Goal: Book appointment/travel/reservation

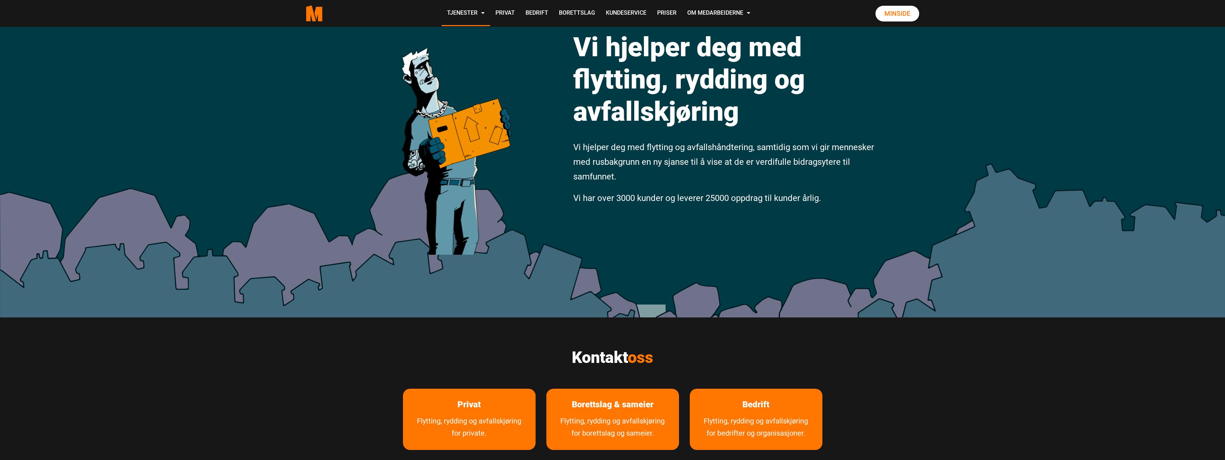
scroll to position [96, 0]
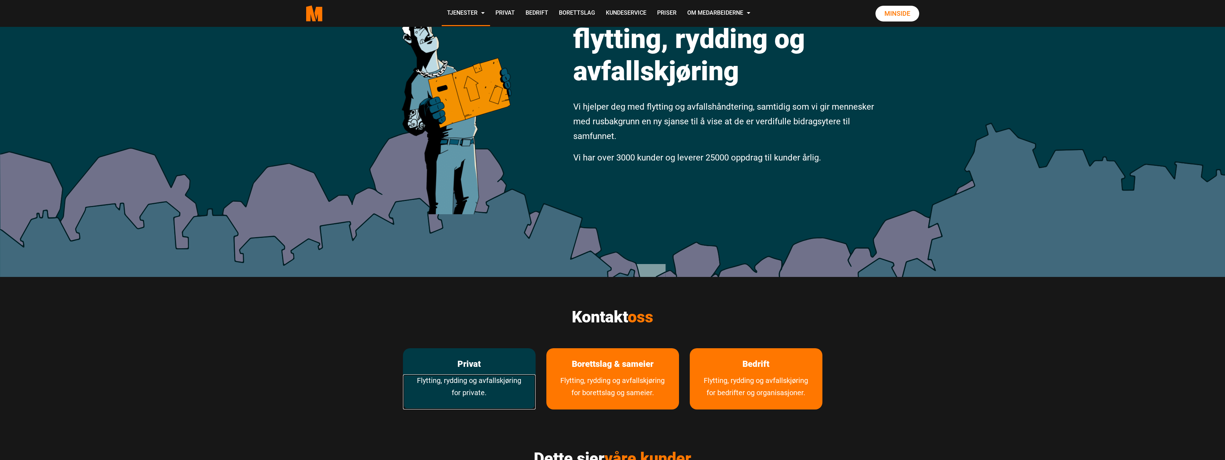
click at [465, 384] on link "Flytting, rydding og avfallskjøring for private." at bounding box center [469, 392] width 133 height 35
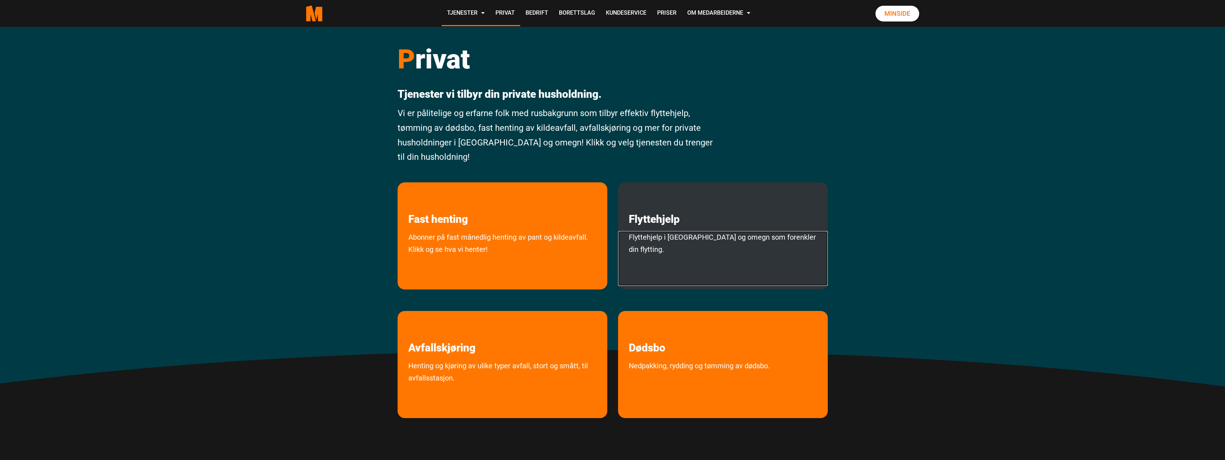
click at [682, 233] on link "Flyttehjelp i Oslo og omegn som forenkler din flytting." at bounding box center [723, 258] width 210 height 55
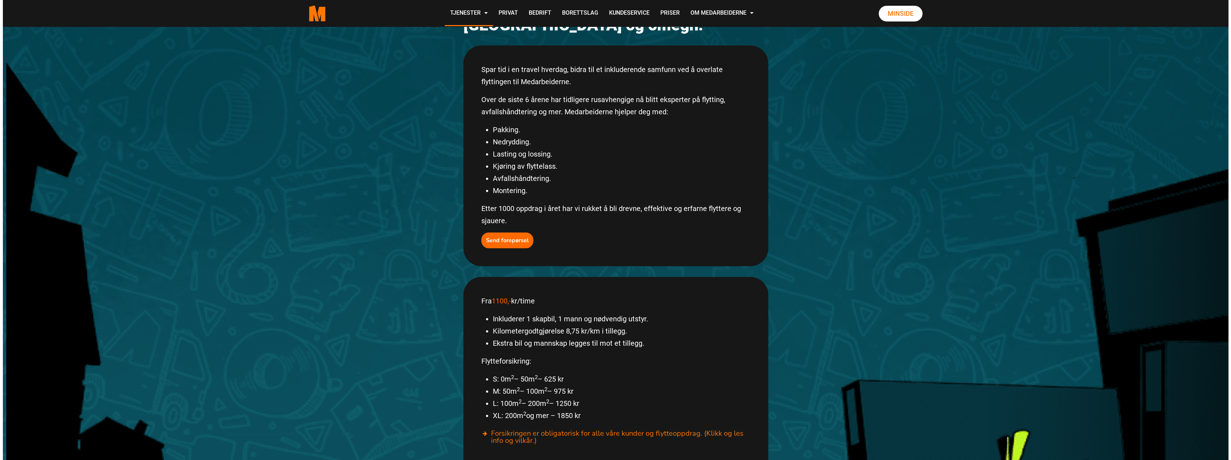
scroll to position [48, 0]
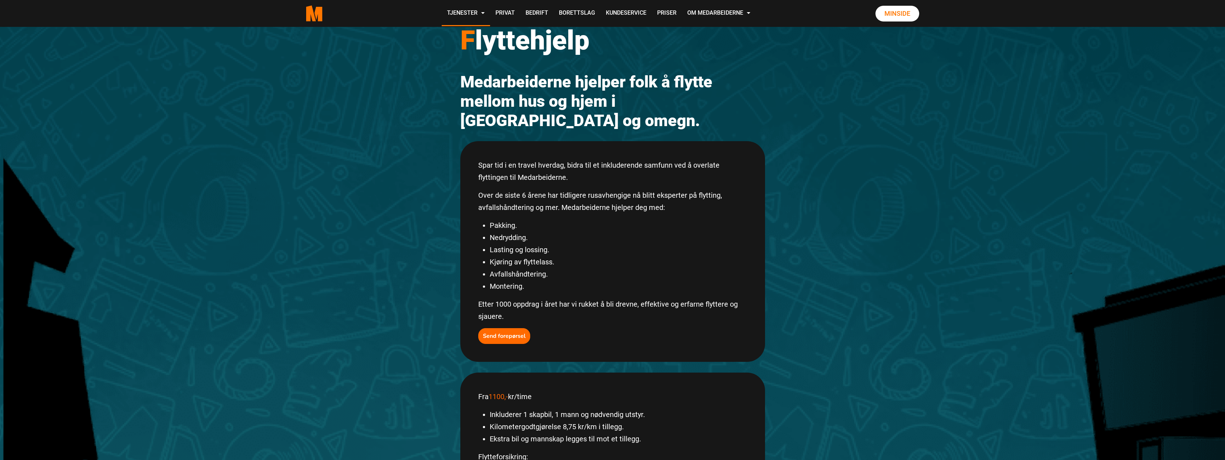
click at [491, 303] on p "Etter 1000 oppdrag i året har vi rukket å bli drevne, effektive og erfarne flyt…" at bounding box center [612, 310] width 269 height 24
click at [496, 328] on button "Send forepørsel" at bounding box center [504, 336] width 52 height 16
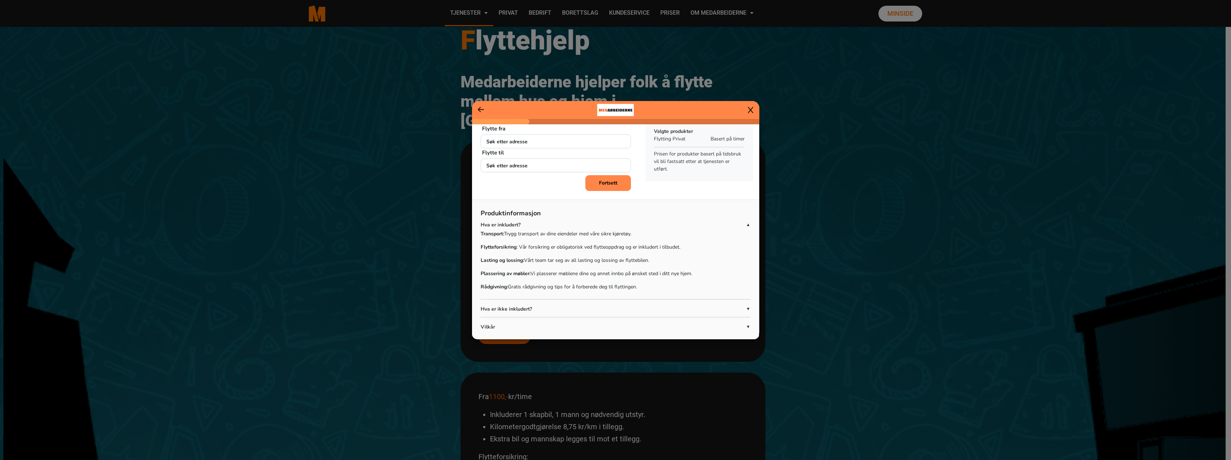
scroll to position [33, 0]
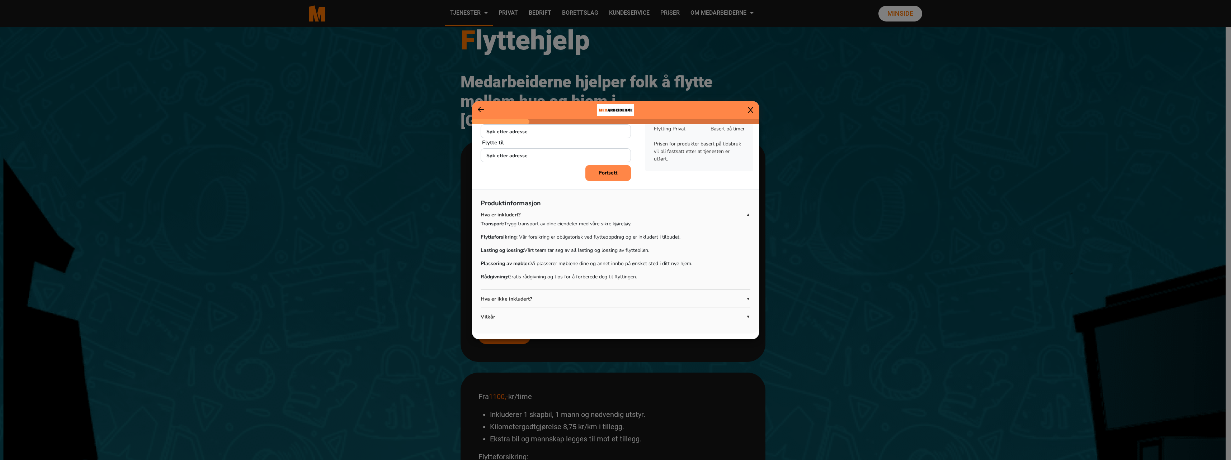
click at [668, 302] on p "Hva er ikke inkludert?" at bounding box center [613, 299] width 265 height 8
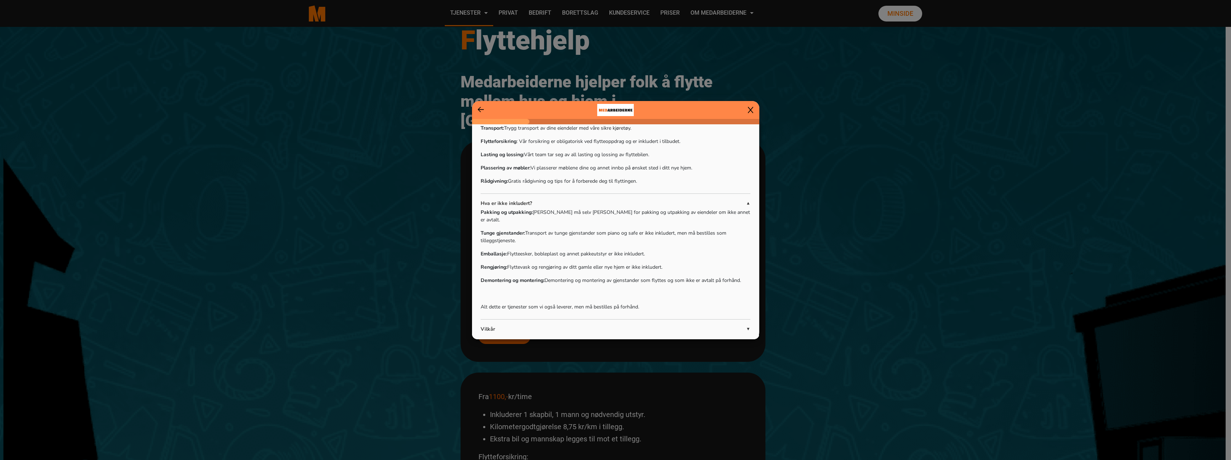
scroll to position [133, 0]
click at [682, 321] on p "Vilkår" at bounding box center [613, 325] width 265 height 8
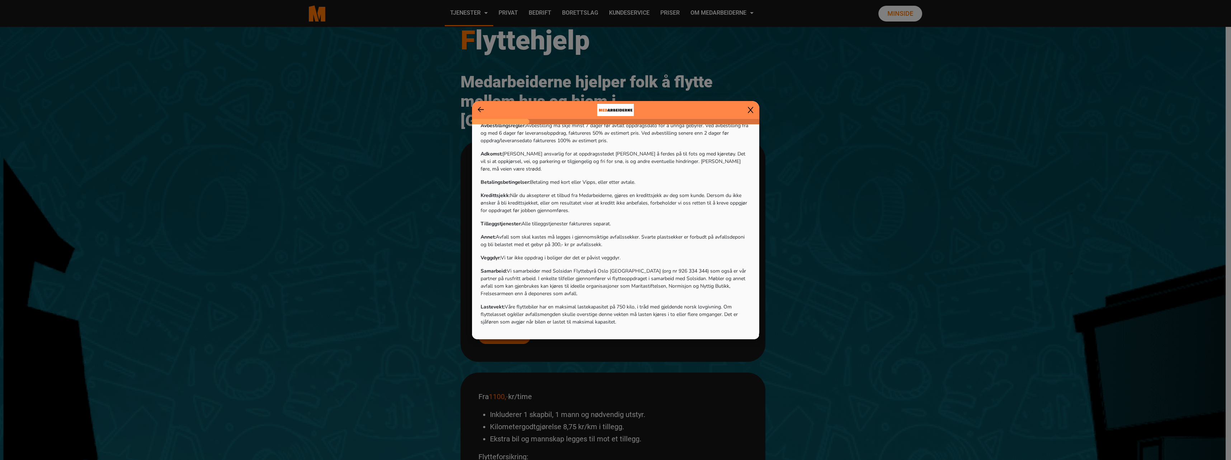
scroll to position [385, 0]
click at [856, 213] on ngb-modal-window "Hvor skal tjenesten utføres? Flytte fra [PERSON_NAME] adresse + [PERSON_NAME] t…" at bounding box center [615, 230] width 1231 height 460
click at [748, 109] on icon at bounding box center [750, 109] width 5 height 7
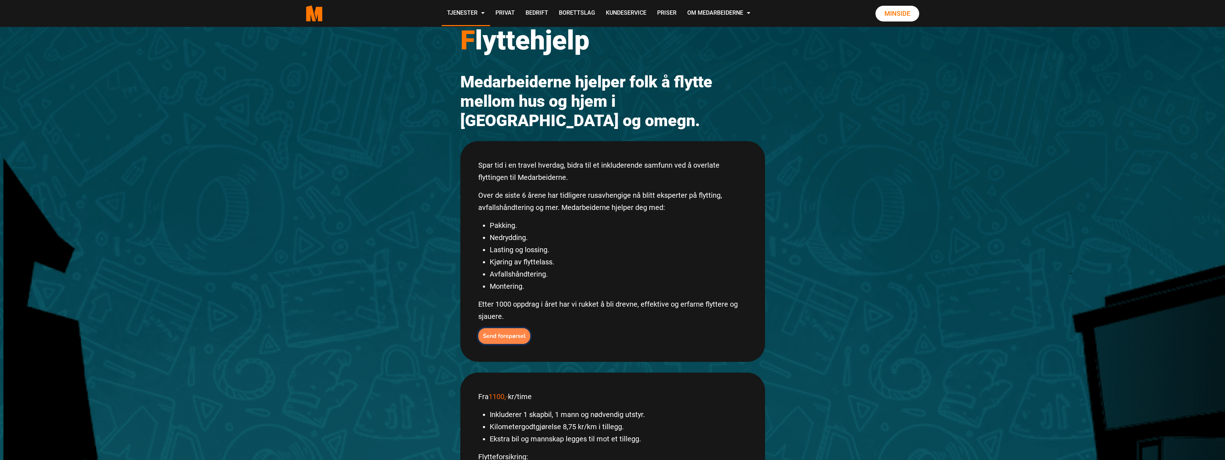
click at [513, 332] on b "Send forepørsel" at bounding box center [504, 336] width 43 height 8
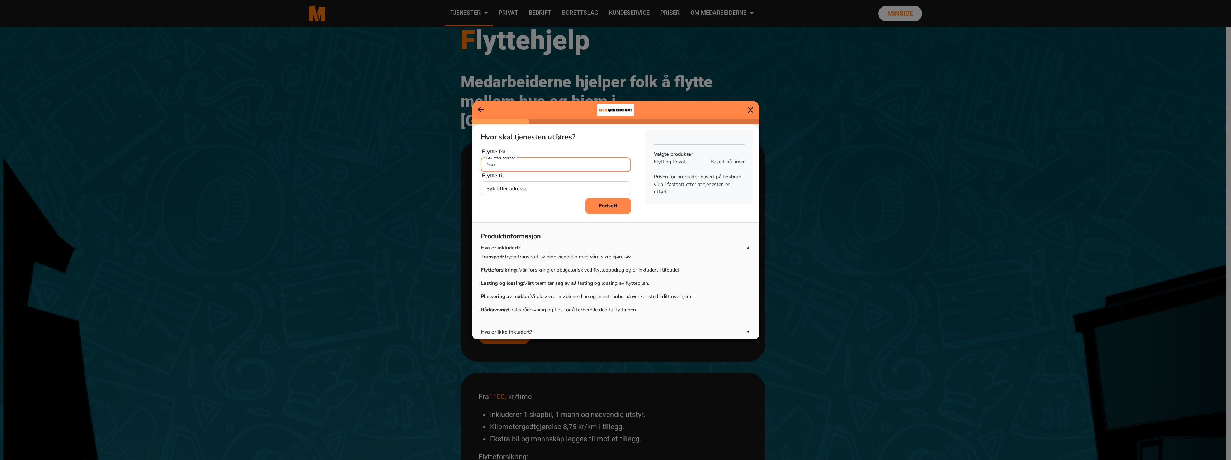
click at [545, 161] on input "Søk etter adresse" at bounding box center [556, 164] width 150 height 15
click at [546, 167] on input "Søk etter adresse" at bounding box center [556, 164] width 150 height 15
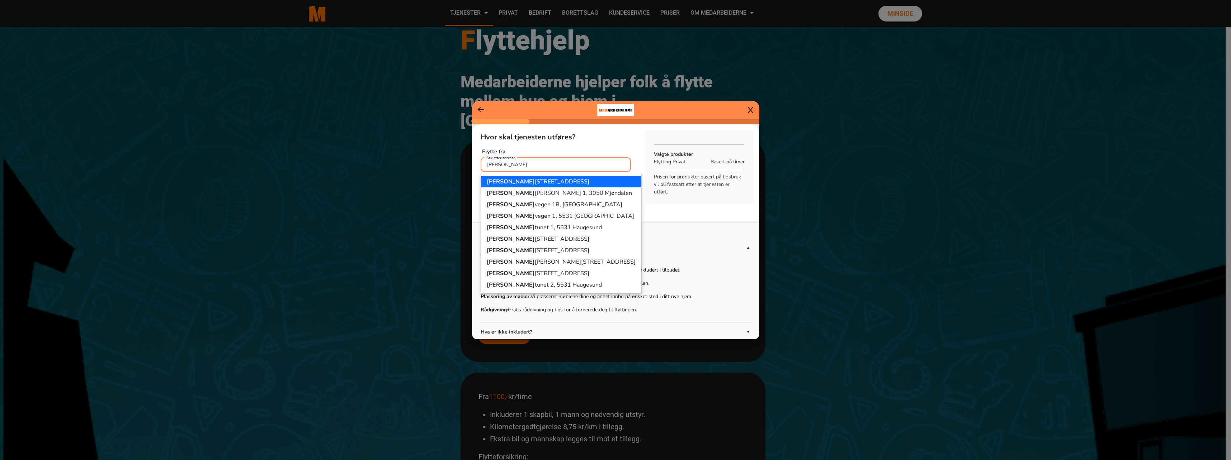
click at [539, 183] on ngb-highlight "[PERSON_NAME][STREET_ADDRESS]" at bounding box center [538, 182] width 103 height 8
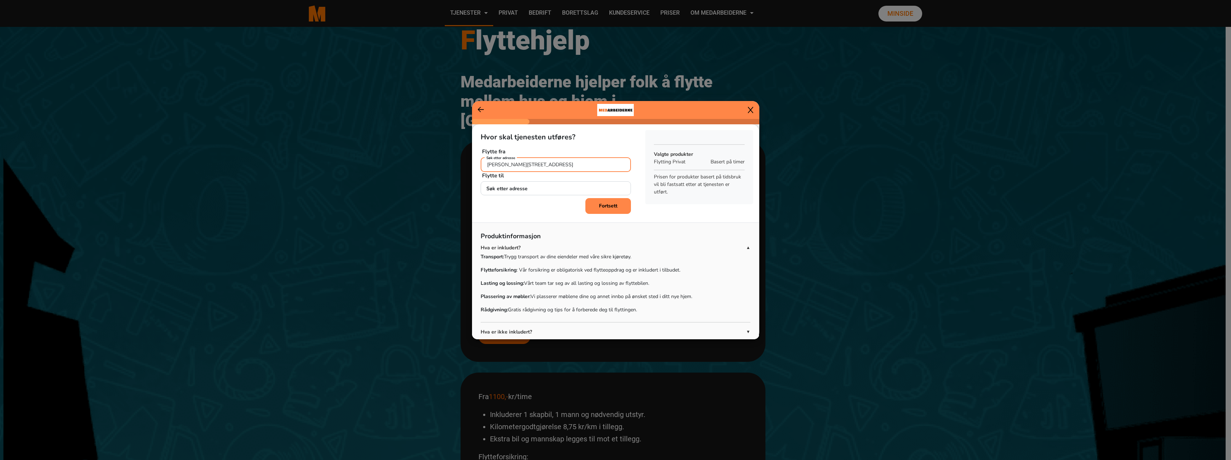
type input "[PERSON_NAME][STREET_ADDRESS]"
click at [599, 209] on b "Fortsett" at bounding box center [608, 206] width 18 height 7
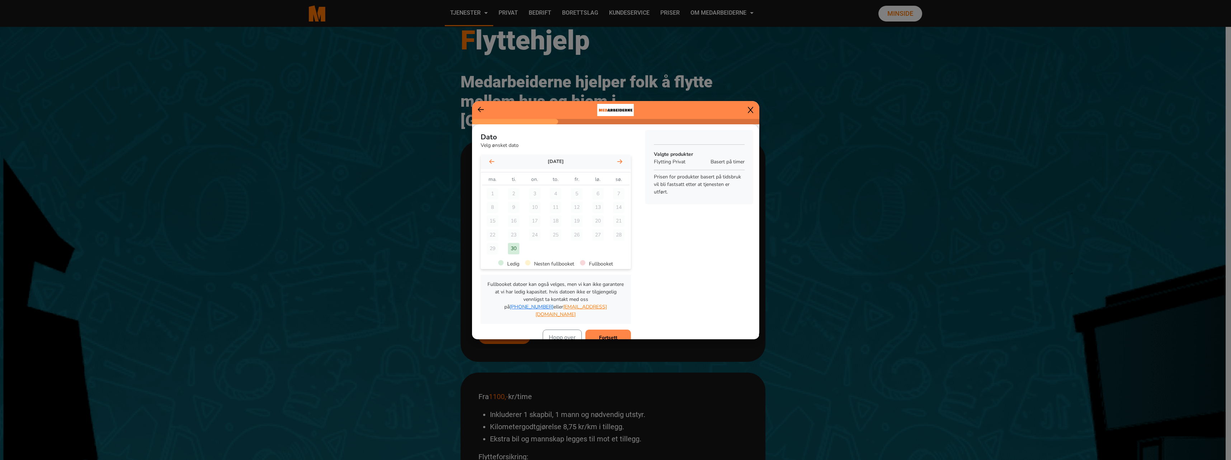
click at [510, 252] on div "30" at bounding box center [513, 248] width 11 height 11
click at [621, 332] on button "Fortsett" at bounding box center [608, 338] width 46 height 16
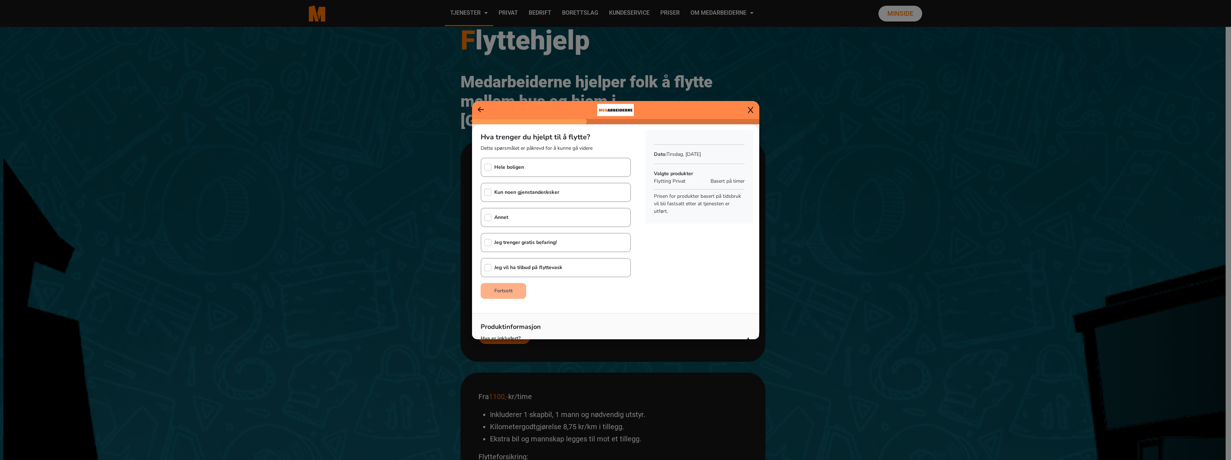
click at [553, 187] on div "Kun noen gjenstander/esker" at bounding box center [520, 193] width 78 height 18
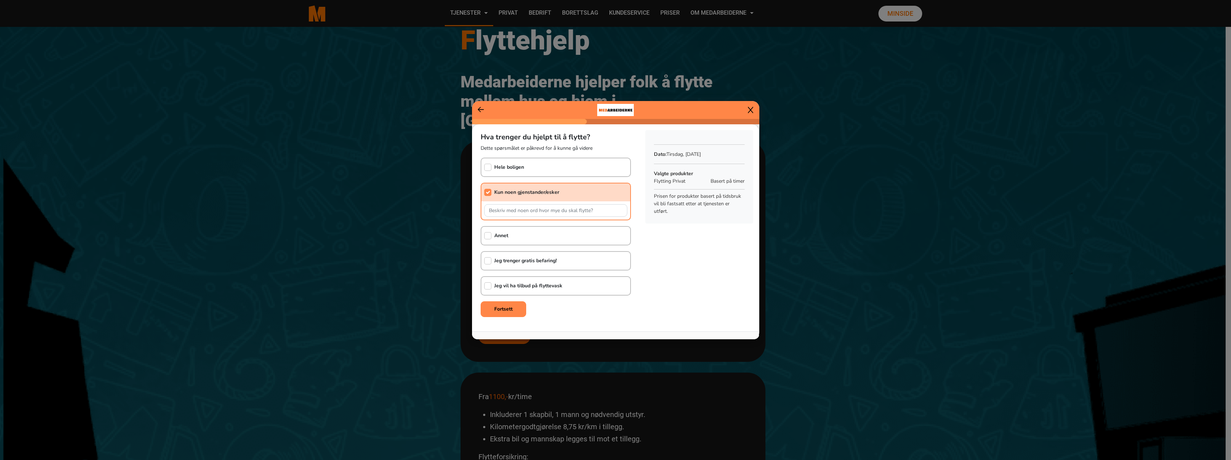
checkbox input "true"
click at [503, 303] on button "Fortsett" at bounding box center [504, 310] width 46 height 16
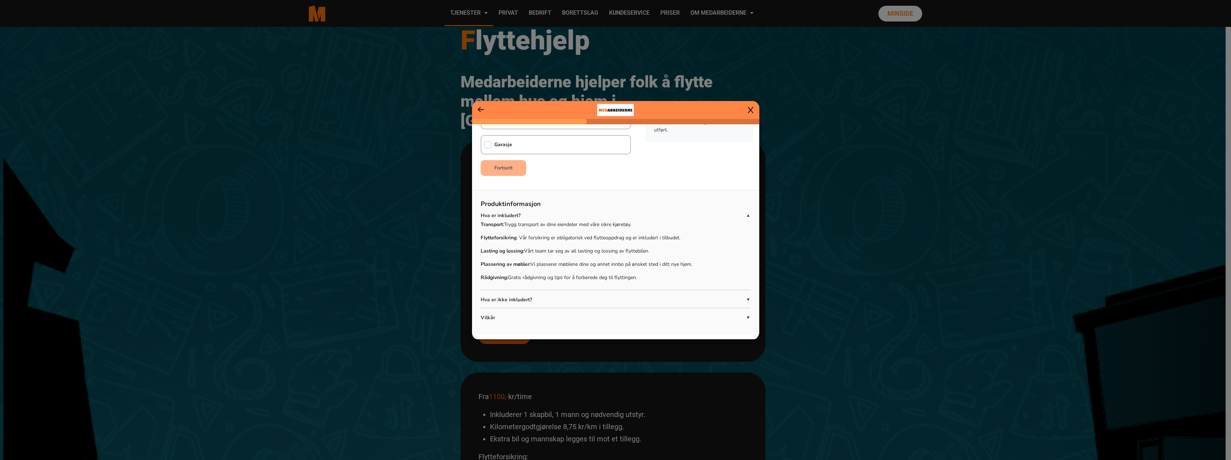
scroll to position [82, 0]
click at [737, 299] on p "Hva er ikke inkludert?" at bounding box center [613, 299] width 265 height 8
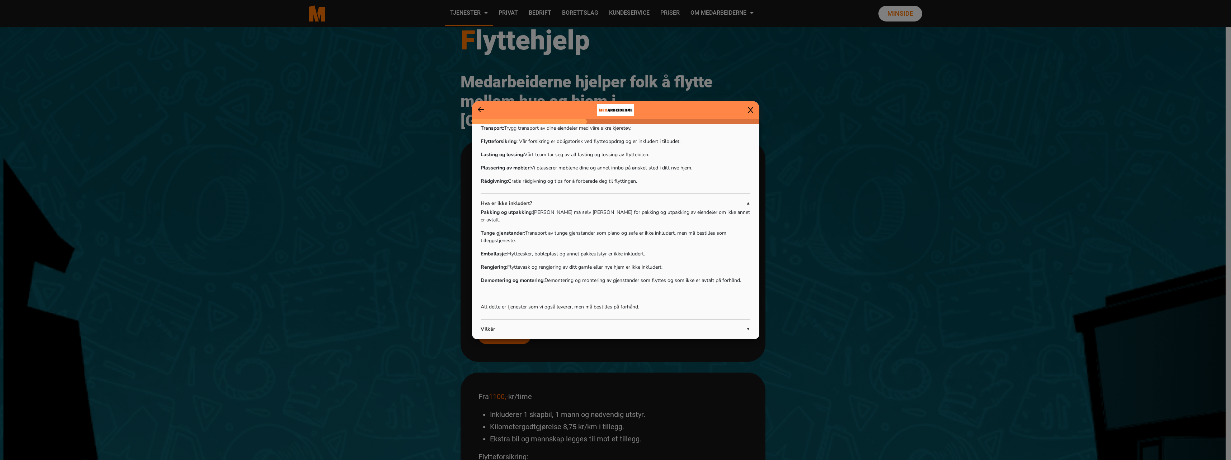
scroll to position [183, 0]
click at [733, 321] on p "Vilkår" at bounding box center [613, 325] width 265 height 8
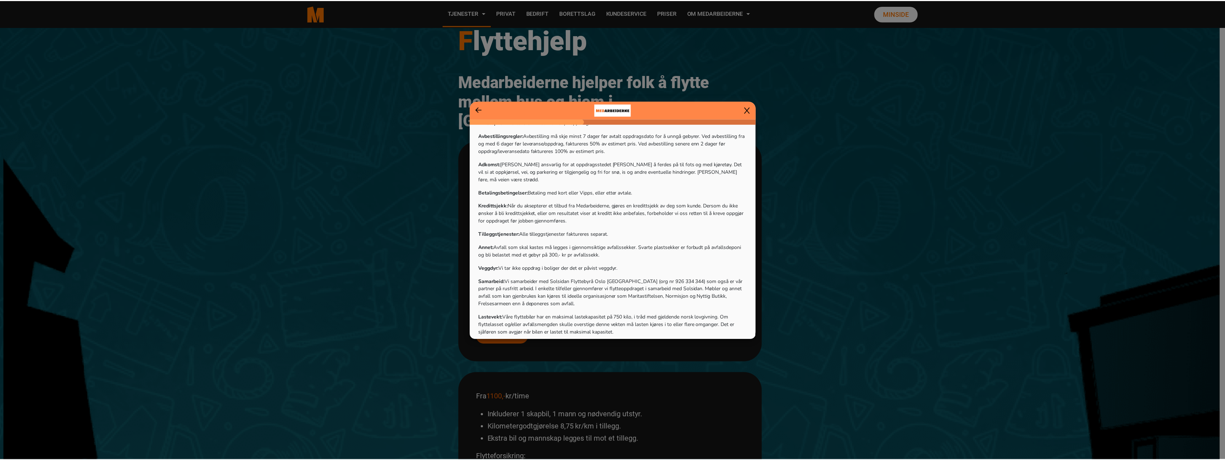
scroll to position [434, 0]
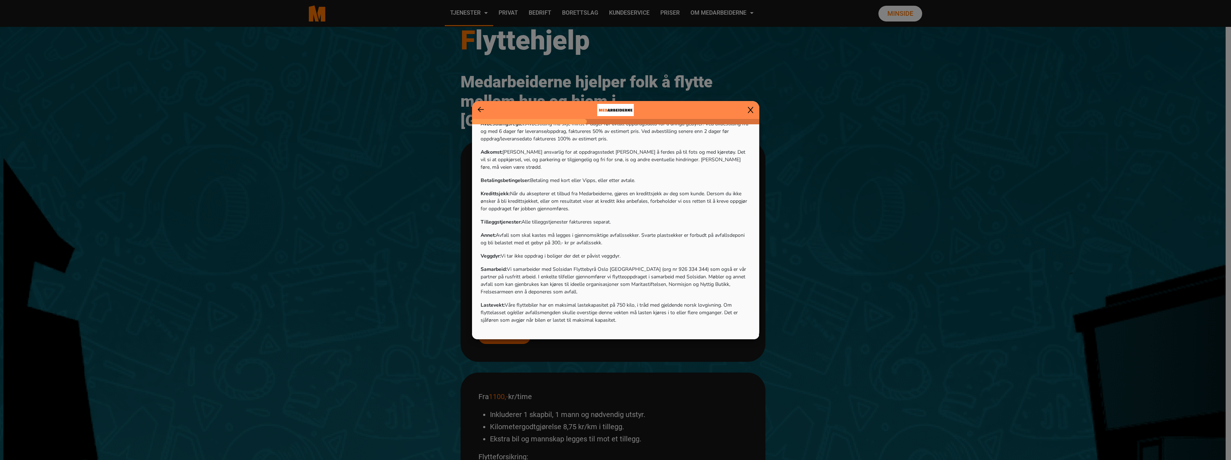
click at [680, 397] on ngb-modal-window "Har du lofts-, kjellerboder [PERSON_NAME] garasje som også skal flyttes? Dette …" at bounding box center [615, 230] width 1231 height 460
click at [749, 106] on icon at bounding box center [750, 109] width 5 height 7
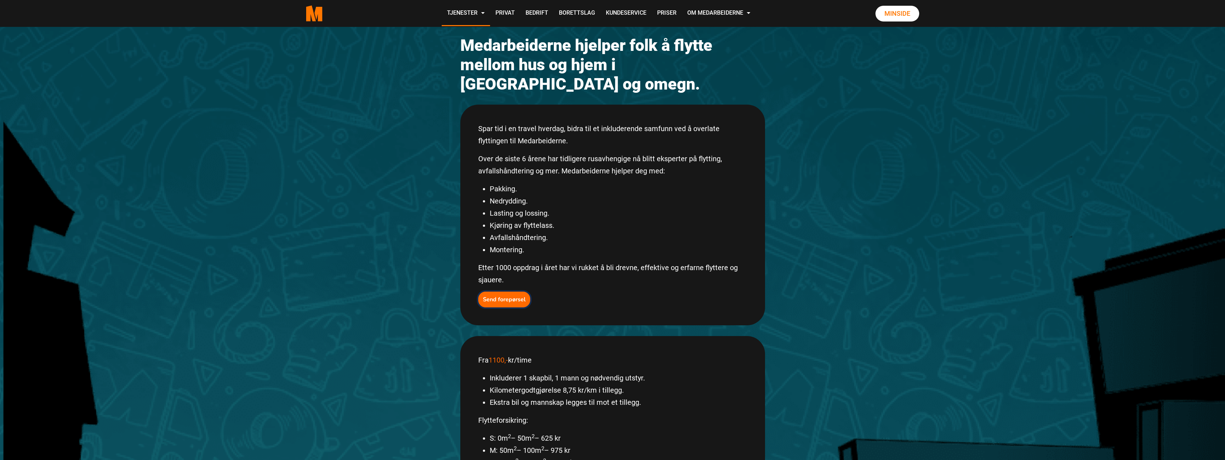
scroll to position [96, 0]
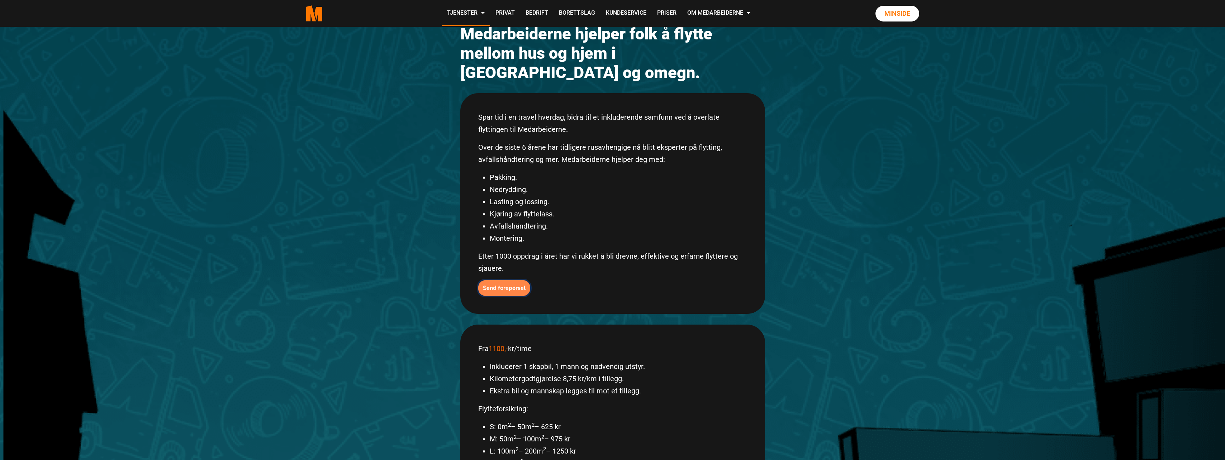
click at [516, 280] on button "Send forepørsel" at bounding box center [504, 288] width 52 height 16
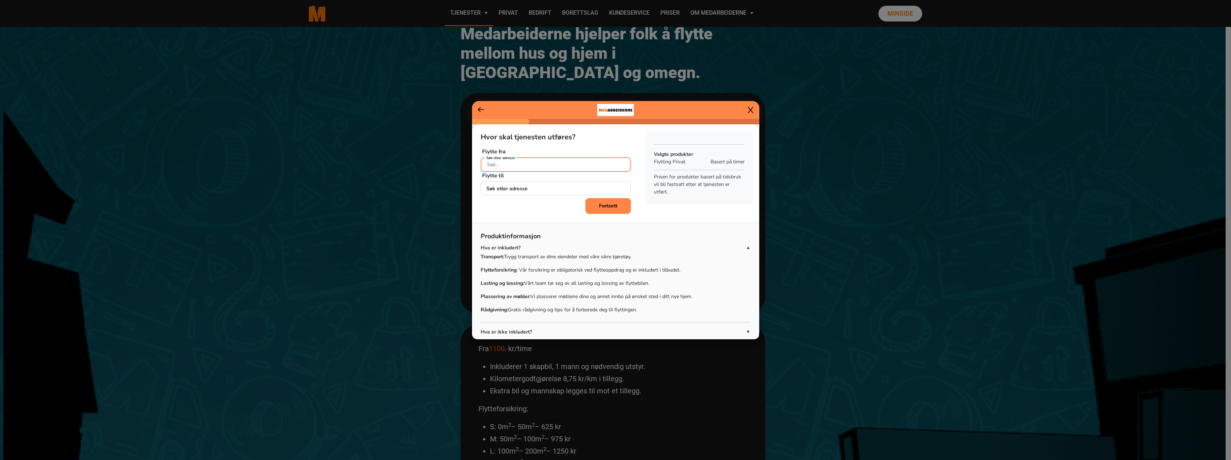
click at [564, 162] on input "Søk etter adresse" at bounding box center [556, 164] width 150 height 15
click at [568, 181] on button "Gin a [STREET_ADDRESS]" at bounding box center [529, 181] width 96 height 11
type input "[PERSON_NAME][STREET_ADDRESS]"
click at [599, 204] on b "Fortsett" at bounding box center [608, 206] width 18 height 7
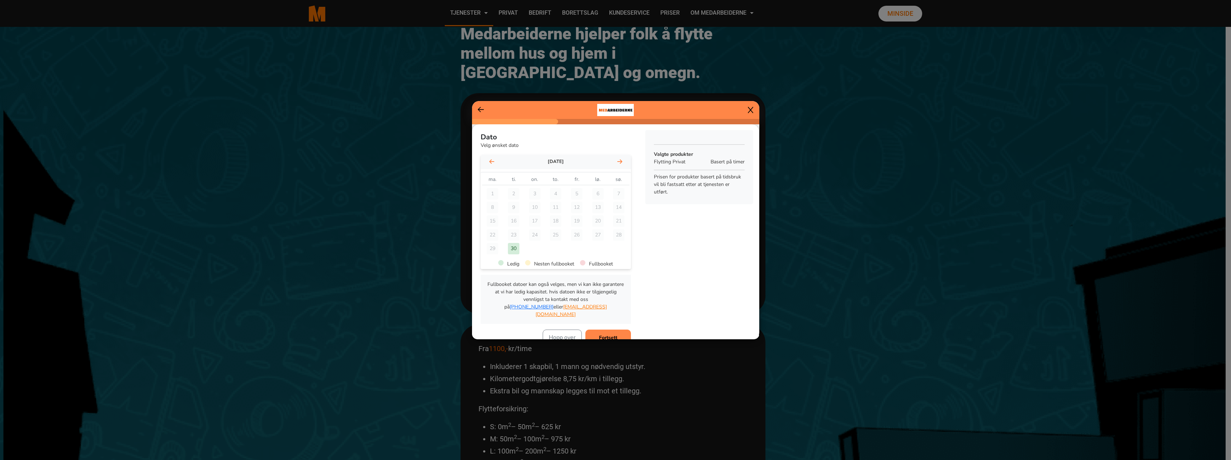
click at [515, 245] on div "30" at bounding box center [513, 248] width 11 height 11
click at [609, 335] on b "Fortsett" at bounding box center [608, 338] width 18 height 7
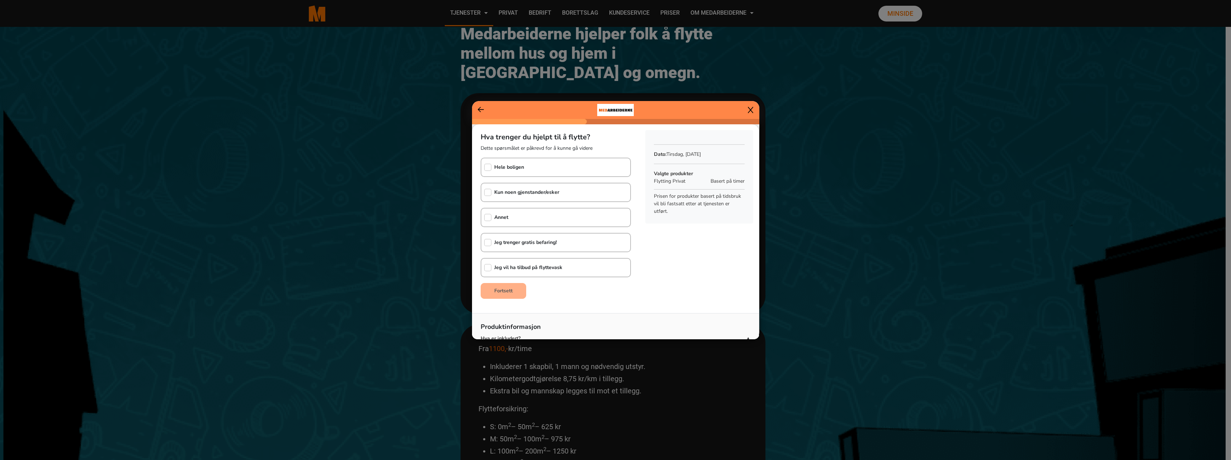
click at [542, 248] on div "Jeg trenger gratis befaring!" at bounding box center [518, 243] width 75 height 18
checkbox input "true"
click at [522, 286] on button "Fortsett" at bounding box center [504, 291] width 46 height 16
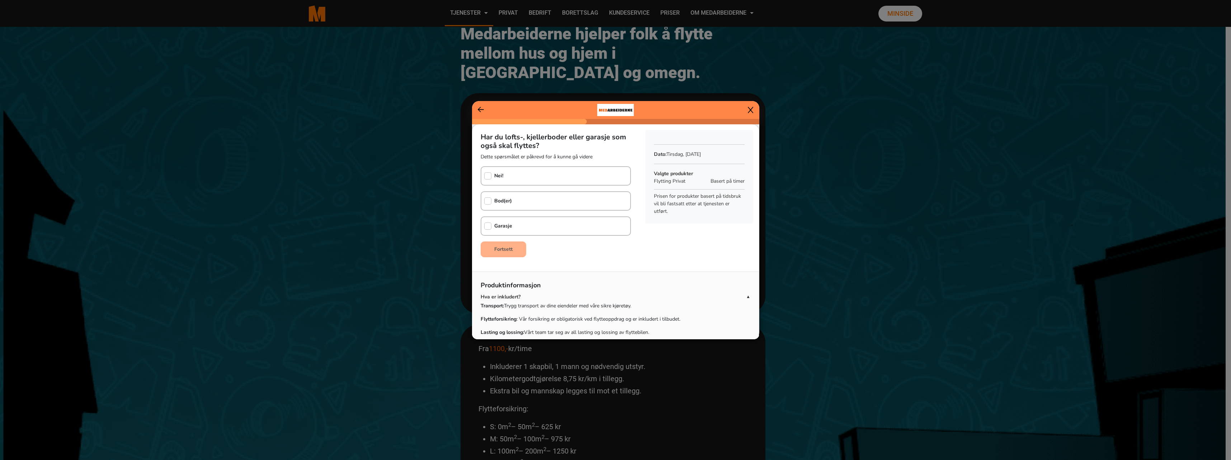
click at [496, 199] on b "Bod(er)" at bounding box center [503, 201] width 18 height 7
checkbox input "true"
click at [503, 250] on b "Fortsett" at bounding box center [503, 249] width 18 height 7
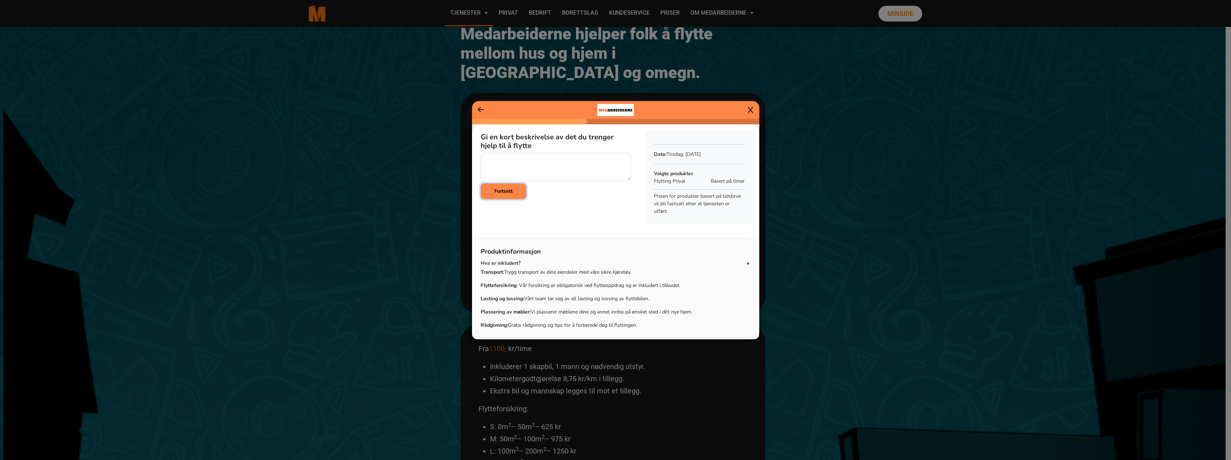
click at [505, 193] on b "Fortsett" at bounding box center [503, 191] width 18 height 7
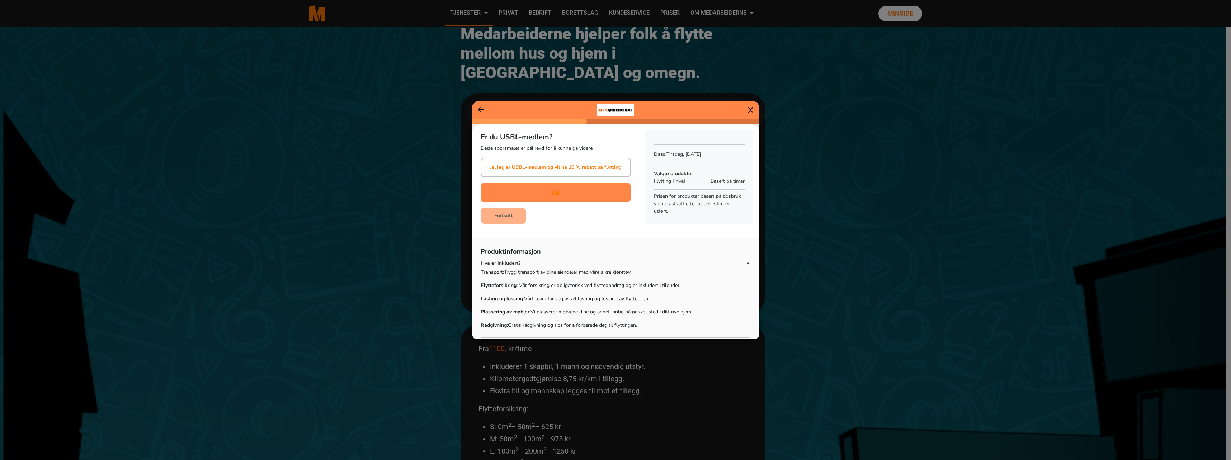
click at [527, 194] on div "Nei" at bounding box center [556, 192] width 150 height 19
click at [508, 215] on b "Fortsett" at bounding box center [503, 215] width 18 height 7
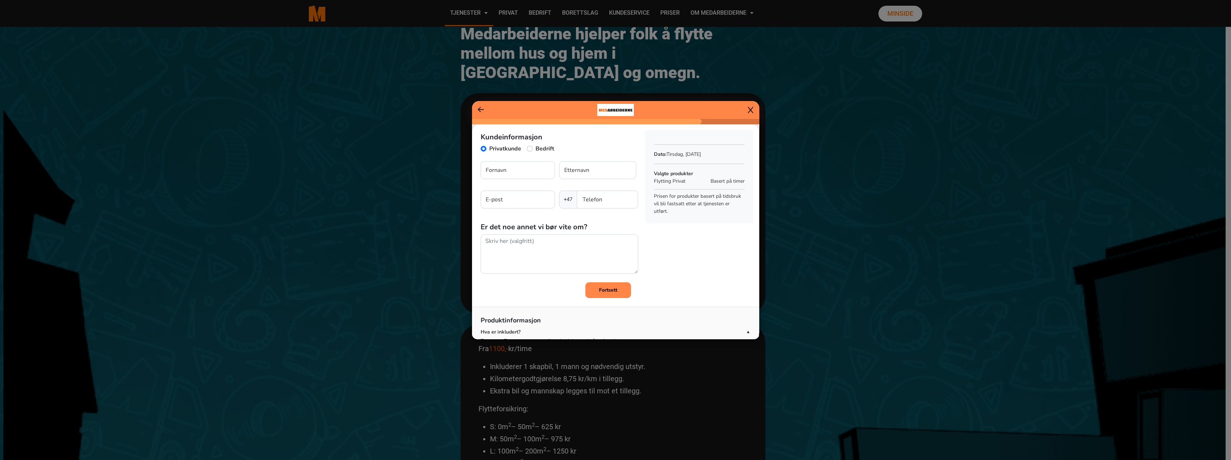
click at [515, 160] on div "Kundeinformasjon Privatkunde Bedrift Fornavn Etternavn E-post +47 Telefon Er de…" at bounding box center [559, 203] width 157 height 141
click at [516, 172] on input "Fornavn" at bounding box center [518, 170] width 74 height 18
type input "Gosia"
type input "[PERSON_NAME]"
type input "[EMAIL_ADDRESS][DOMAIN_NAME]"
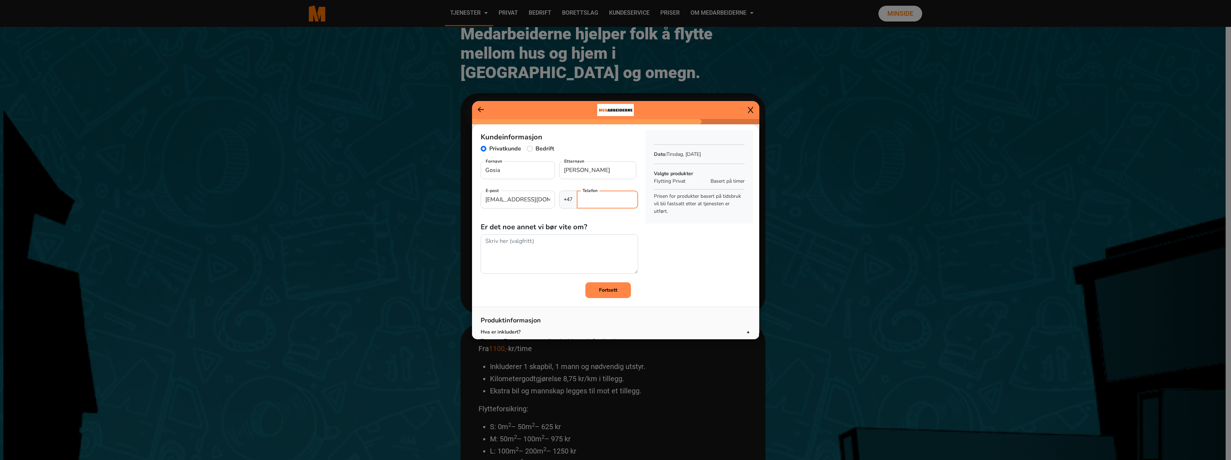
type input "96721566"
click at [600, 290] on b "Fortsett" at bounding box center [608, 290] width 18 height 7
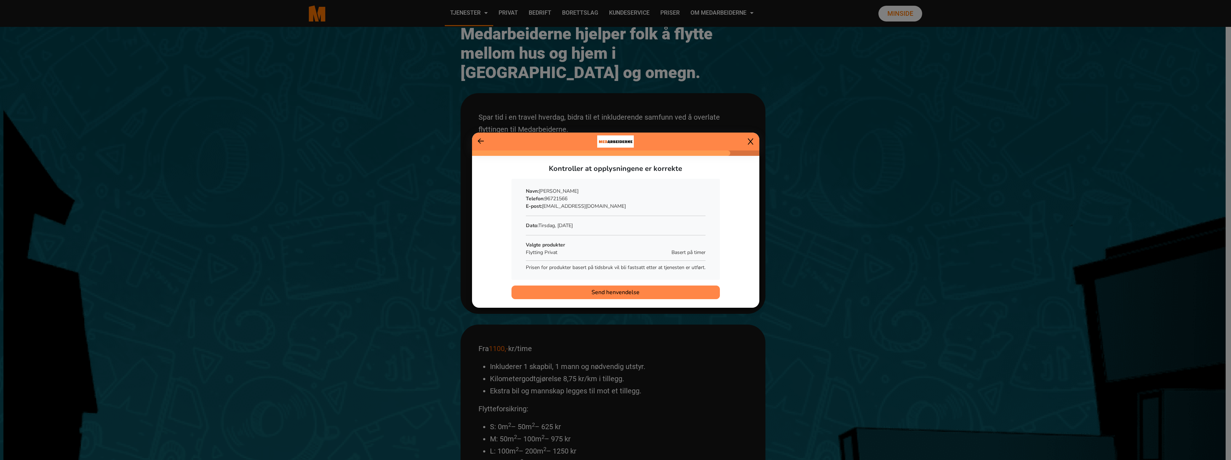
click at [597, 292] on span "Send henvendelse" at bounding box center [615, 292] width 48 height 9
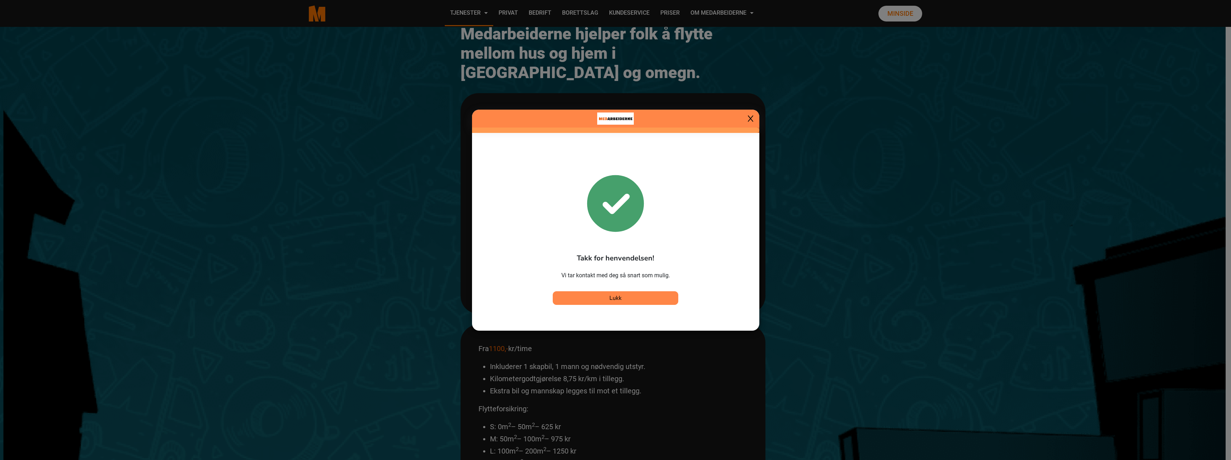
click at [748, 122] on icon at bounding box center [750, 118] width 5 height 6
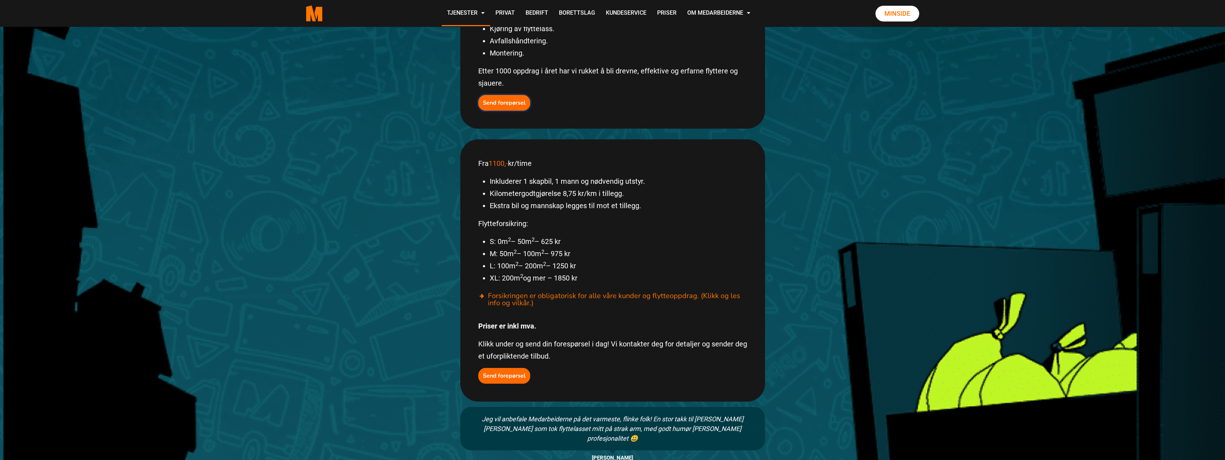
scroll to position [383, 0]
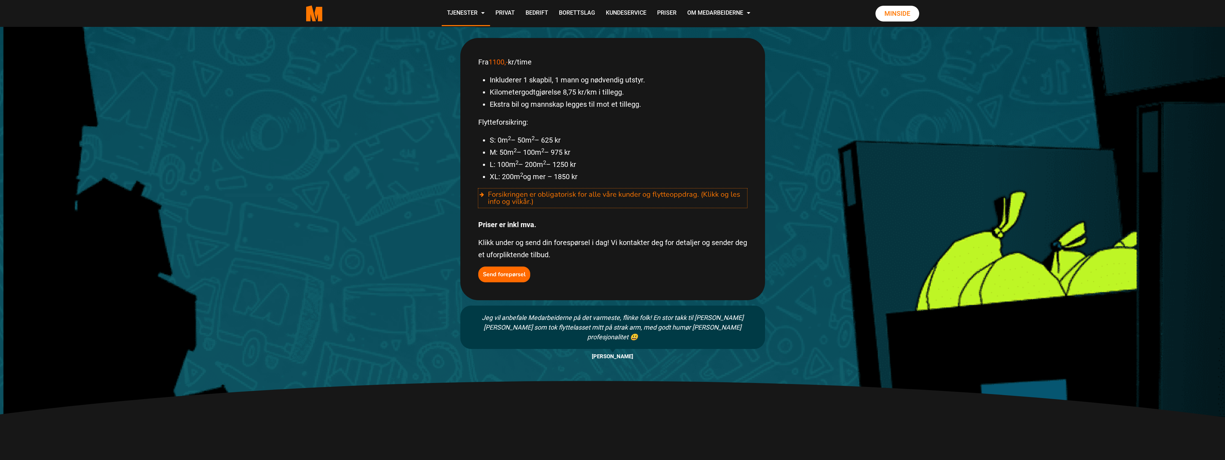
click at [596, 189] on div "Forsikringen er obligatorisk for alle våre kunder og flytteoppdrag. (Klikk og l…" at bounding box center [612, 198] width 269 height 19
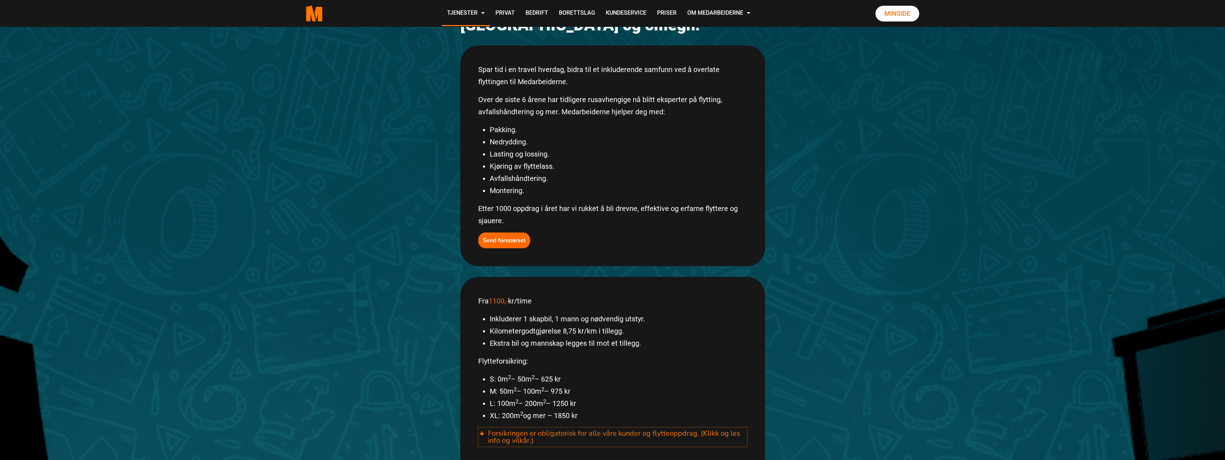
scroll to position [96, 0]
